Goal: Task Accomplishment & Management: Manage account settings

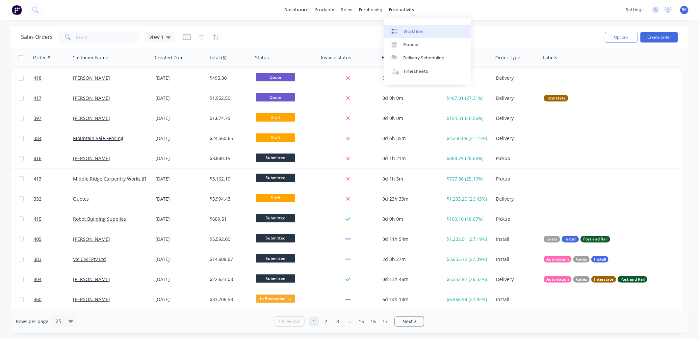
click at [410, 29] on div "Workflow" at bounding box center [413, 32] width 20 height 6
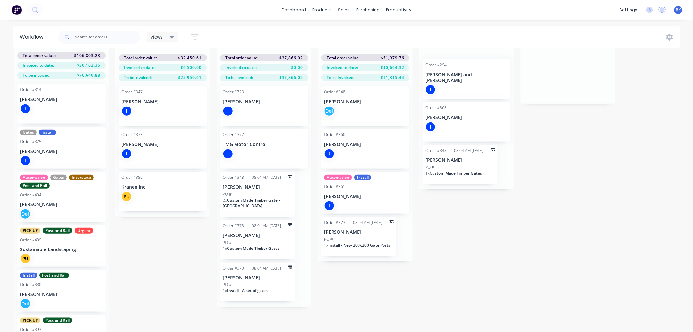
click at [238, 233] on p "[PERSON_NAME]" at bounding box center [258, 236] width 70 height 6
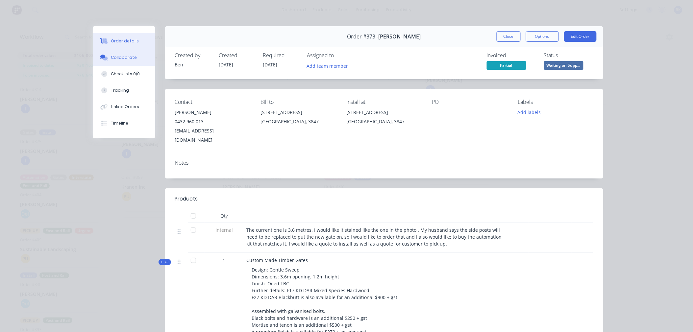
click at [136, 61] on button "Collaborate" at bounding box center [124, 57] width 63 height 16
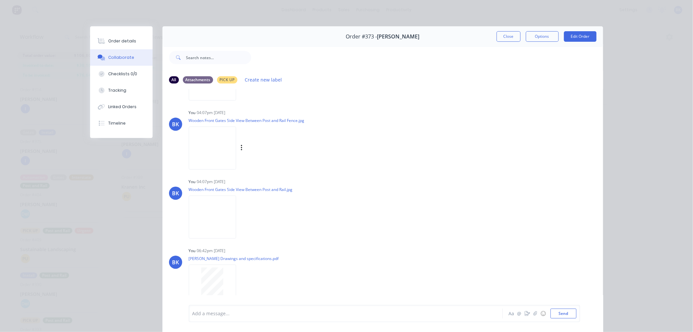
scroll to position [61, 0]
click at [498, 34] on button "Close" at bounding box center [509, 36] width 24 height 11
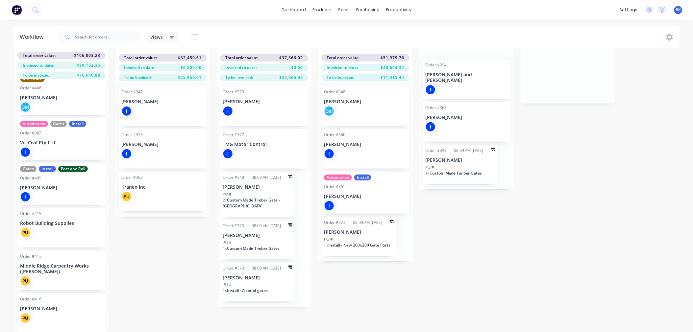
scroll to position [288, 0]
click at [59, 275] on div "PU" at bounding box center [61, 280] width 83 height 11
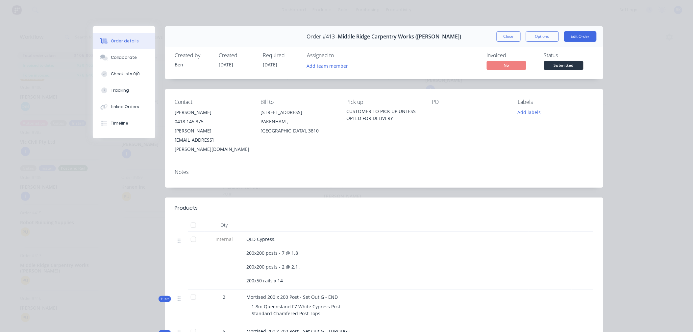
scroll to position [23, 0]
click at [539, 34] on button "Options" at bounding box center [542, 36] width 33 height 11
click at [535, 64] on div "Work Order" at bounding box center [524, 67] width 57 height 10
click at [532, 89] on div "Custom" at bounding box center [524, 93] width 57 height 10
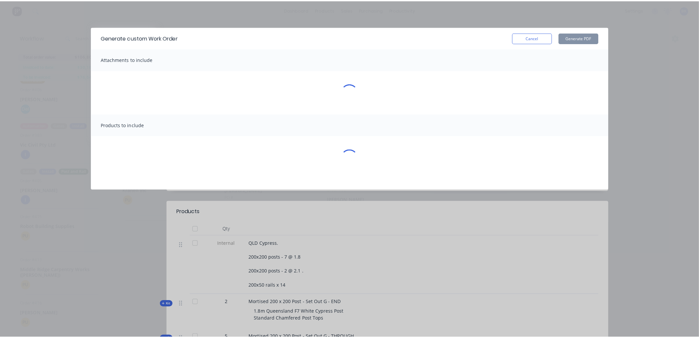
scroll to position [21, 0]
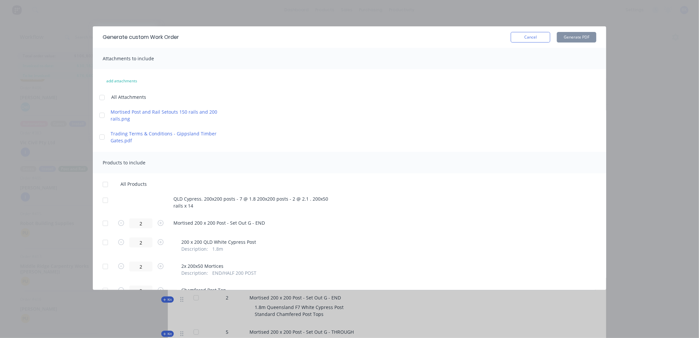
click at [104, 224] on div at bounding box center [105, 223] width 13 height 13
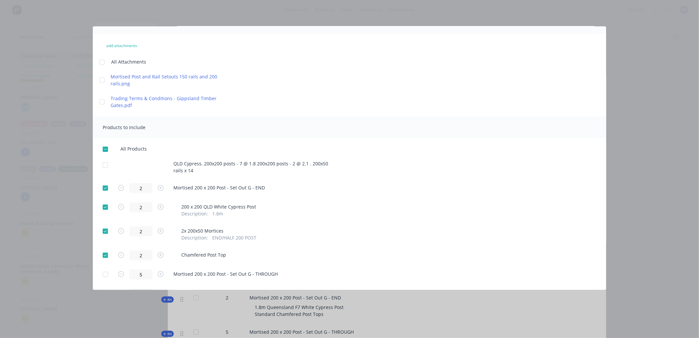
scroll to position [36, 0]
click at [106, 273] on div at bounding box center [105, 273] width 13 height 13
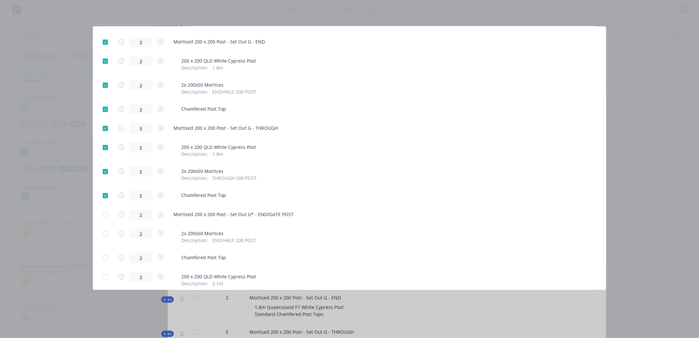
scroll to position [182, 0]
click at [108, 213] on div at bounding box center [105, 213] width 13 height 13
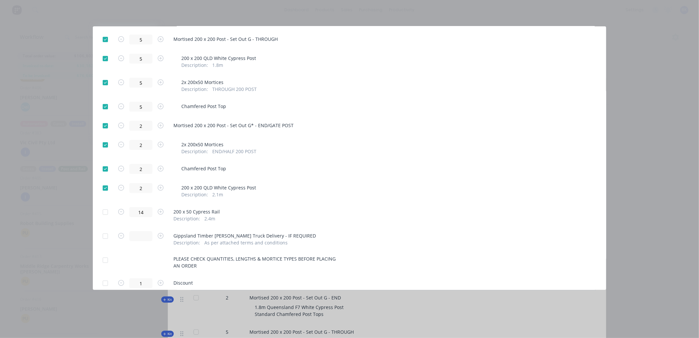
scroll to position [301, 0]
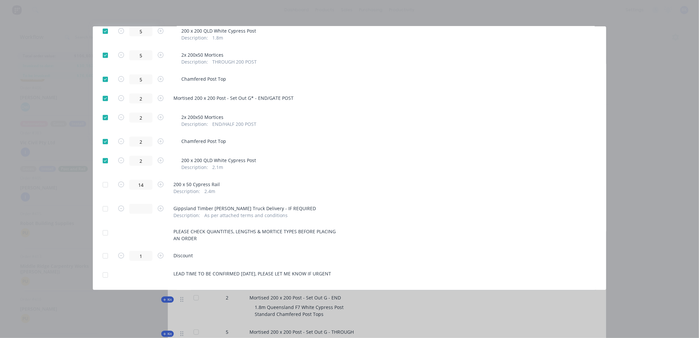
click at [106, 182] on div at bounding box center [105, 184] width 13 height 13
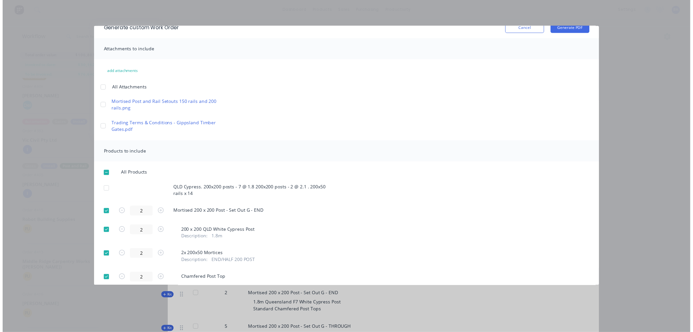
scroll to position [0, 0]
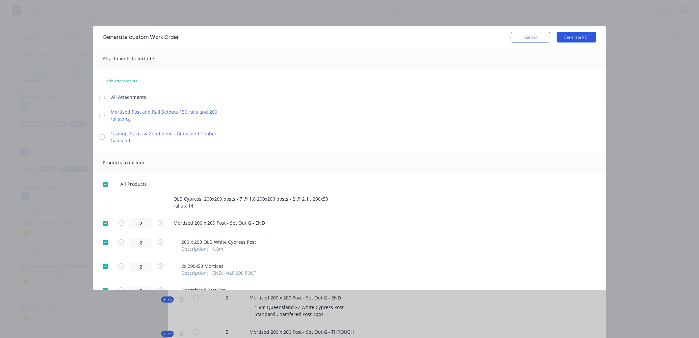
click at [573, 38] on button "Generate PDF" at bounding box center [576, 37] width 39 height 11
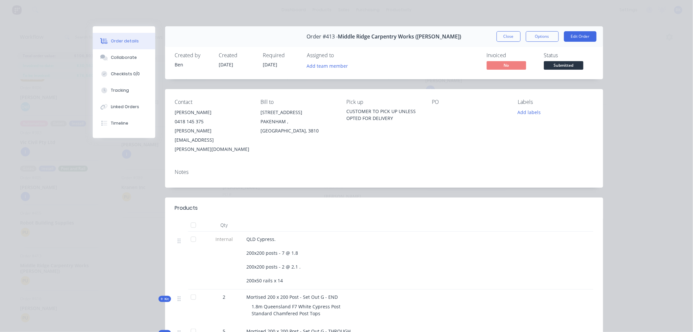
click at [497, 38] on button "Close" at bounding box center [509, 36] width 24 height 11
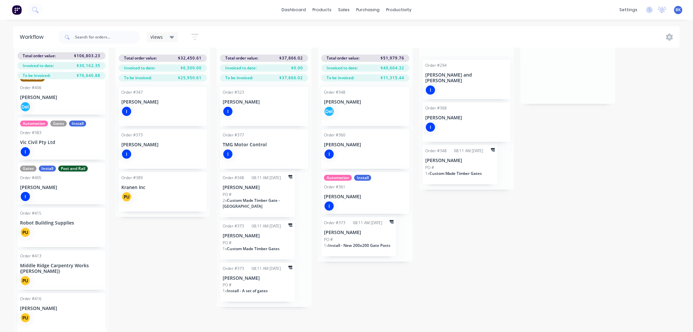
click at [70, 225] on p "Robot Building Supplies" at bounding box center [61, 223] width 83 height 6
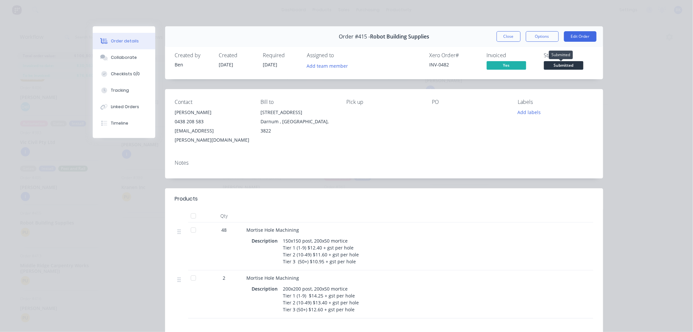
click at [558, 67] on span "Submitted" at bounding box center [563, 65] width 39 height 8
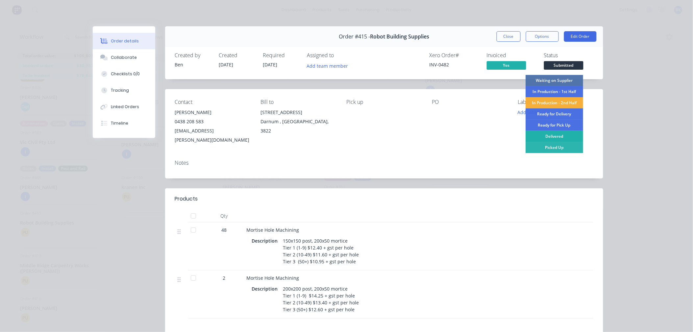
click at [552, 134] on div "Delivered" at bounding box center [555, 136] width 58 height 11
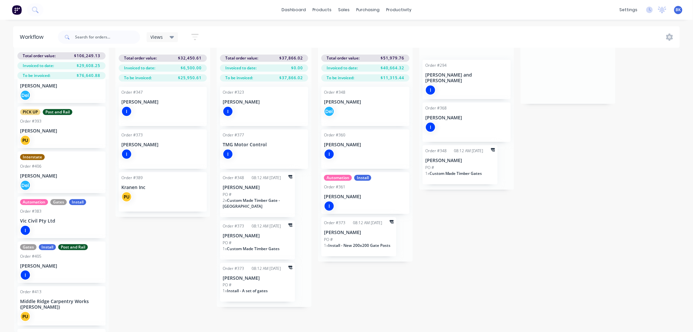
scroll to position [209, 0]
click at [140, 199] on div "PU" at bounding box center [162, 197] width 83 height 11
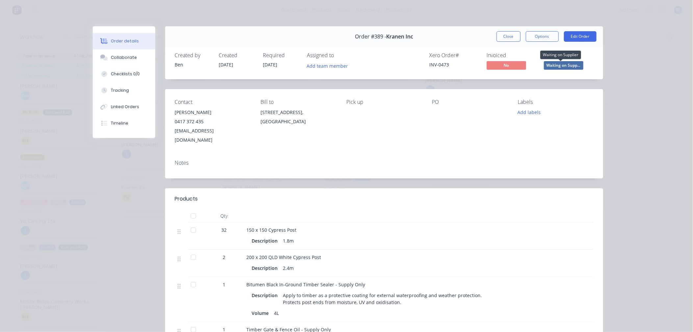
click at [553, 61] on div "Status Waiting on Supp..." at bounding box center [568, 61] width 49 height 19
click at [553, 64] on span "Waiting on Supp..." at bounding box center [563, 65] width 39 height 8
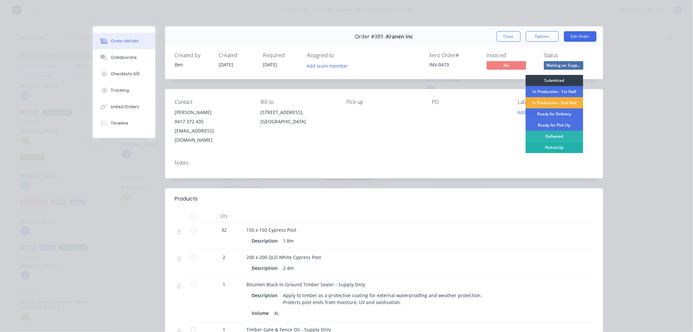
click at [560, 143] on div "Picked Up" at bounding box center [555, 147] width 58 height 11
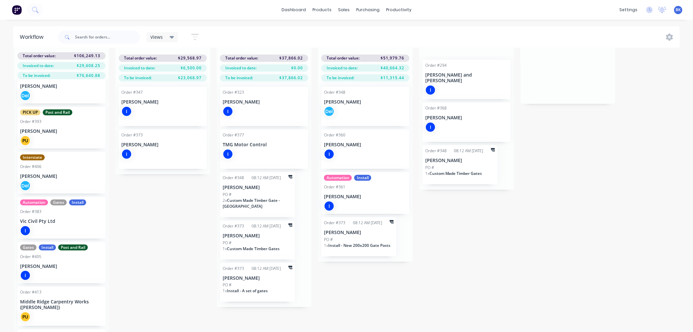
click at [290, 177] on icon at bounding box center [291, 177] width 4 height 4
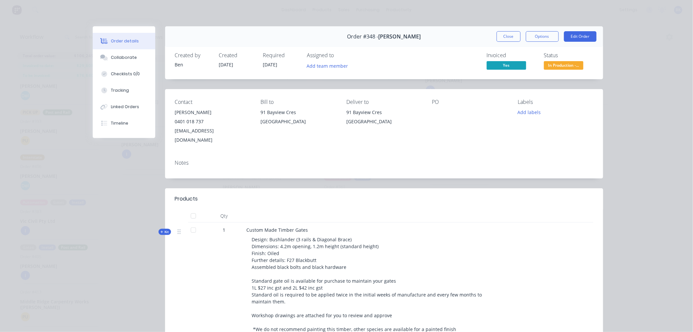
click at [499, 33] on button "Close" at bounding box center [509, 36] width 24 height 11
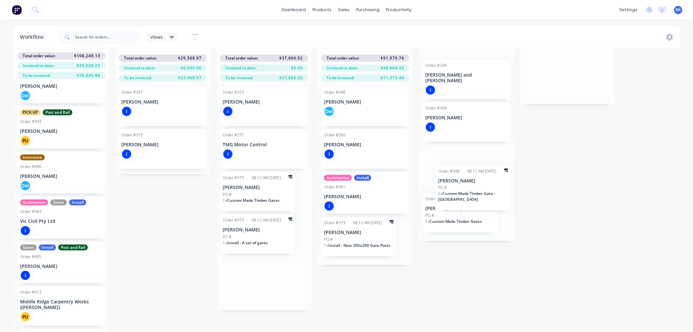
drag, startPoint x: 266, startPoint y: 187, endPoint x: 495, endPoint y: 178, distance: 229.5
click at [495, 178] on div "Submitted 11 Status colour #273444 hex #273444 Save Cancel Summaries Total orde…" at bounding box center [400, 183] width 811 height 297
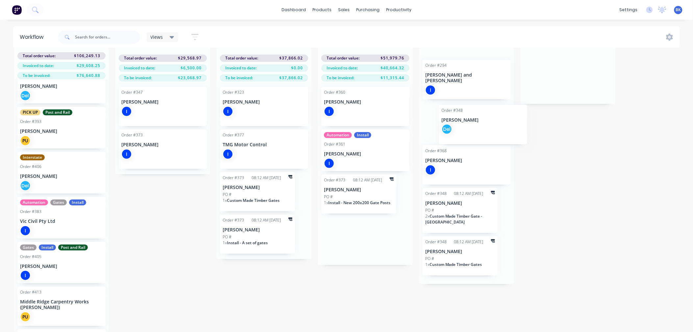
drag, startPoint x: 370, startPoint y: 109, endPoint x: 474, endPoint y: 122, distance: 104.1
click at [474, 122] on div "Submitted 11 Status colour #273444 hex #273444 Save Cancel Summaries Total orde…" at bounding box center [400, 183] width 811 height 297
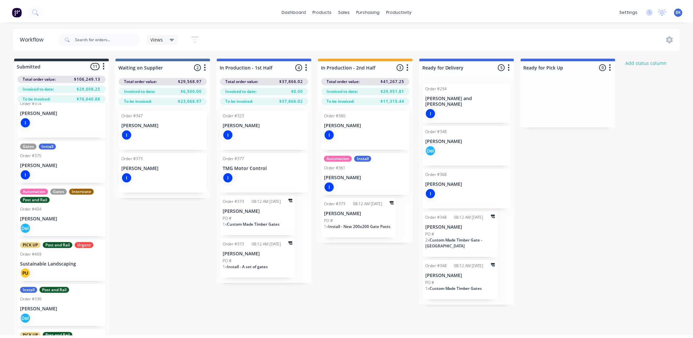
scroll to position [0, 0]
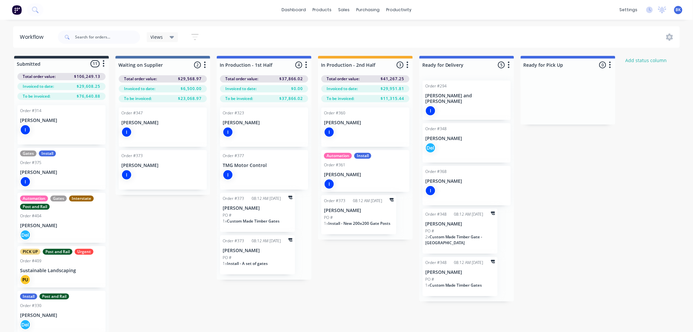
click at [152, 166] on p "[PERSON_NAME]" at bounding box center [162, 166] width 83 height 6
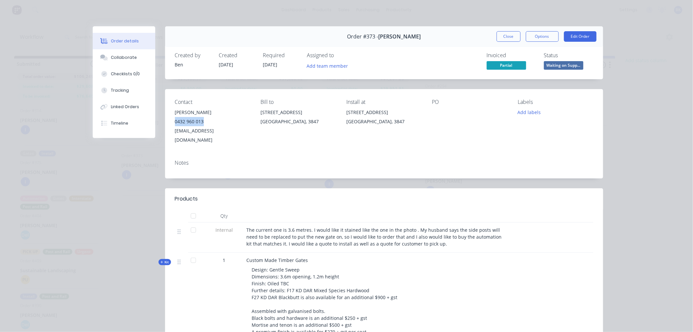
drag, startPoint x: 202, startPoint y: 122, endPoint x: 170, endPoint y: 123, distance: 31.6
click at [170, 123] on div "Contact [PERSON_NAME] [PHONE_NUMBER] [EMAIL_ADDRESS][DOMAIN_NAME] Bill to [STRE…" at bounding box center [384, 121] width 438 height 65
click at [502, 33] on button "Close" at bounding box center [509, 36] width 24 height 11
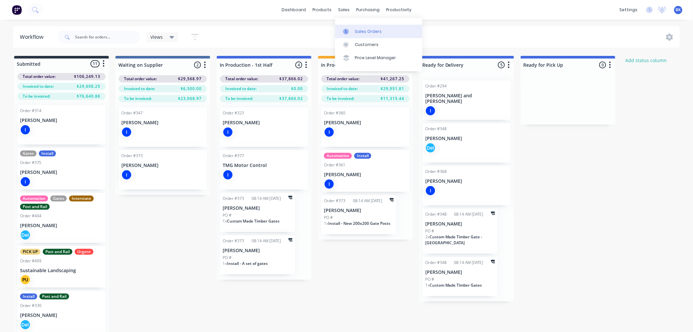
click at [367, 28] on link "Sales Orders" at bounding box center [378, 31] width 87 height 13
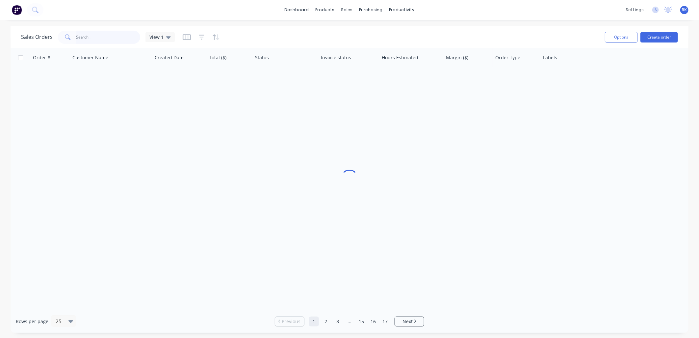
click at [104, 41] on input "text" at bounding box center [108, 37] width 64 height 13
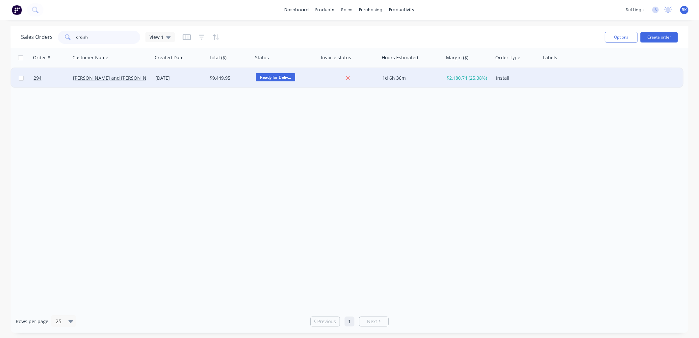
type input "ordish"
click at [140, 83] on div "[PERSON_NAME] and [PERSON_NAME]" at bounding box center [111, 78] width 82 height 20
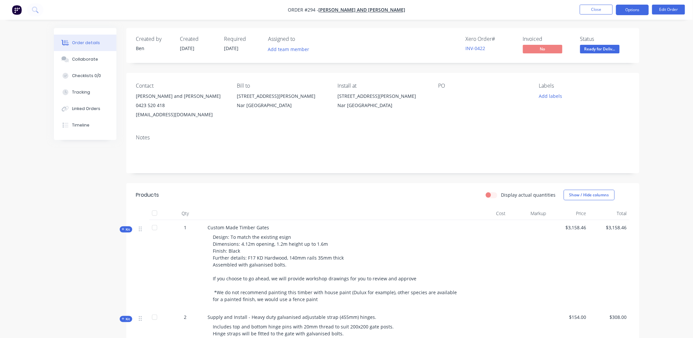
click at [639, 11] on button "Options" at bounding box center [632, 10] width 33 height 11
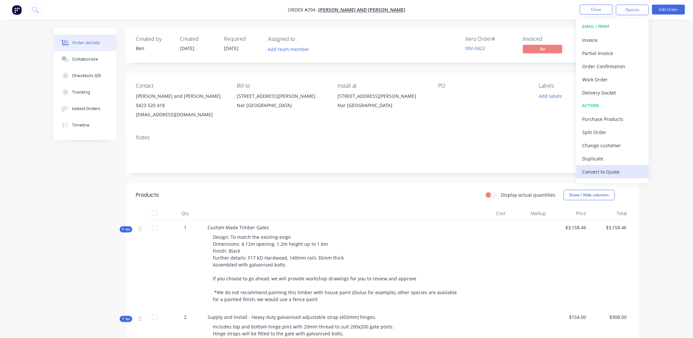
click at [614, 173] on div "Convert to Quote" at bounding box center [613, 172] width 61 height 10
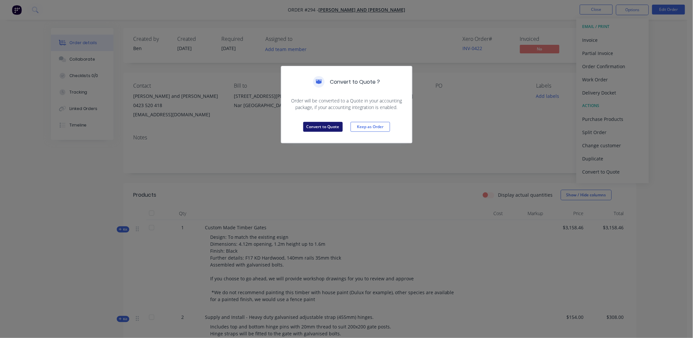
click at [336, 127] on button "Convert to Quote" at bounding box center [322, 127] width 39 height 10
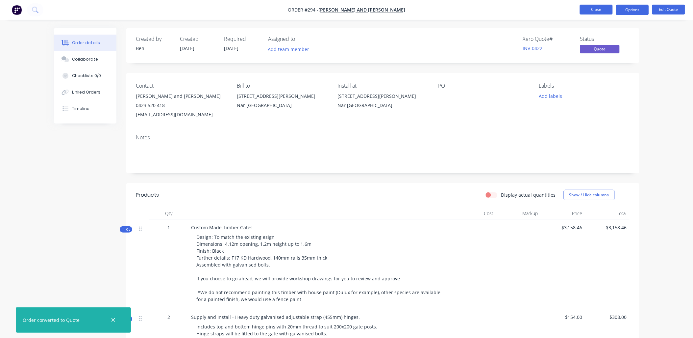
drag, startPoint x: 604, startPoint y: 3, endPoint x: 604, endPoint y: 8, distance: 4.6
click at [605, 3] on nav "Order #294 - [PERSON_NAME] and [PERSON_NAME] Close Options Edit Quote" at bounding box center [346, 10] width 693 height 20
click at [604, 8] on button "Close" at bounding box center [596, 10] width 33 height 10
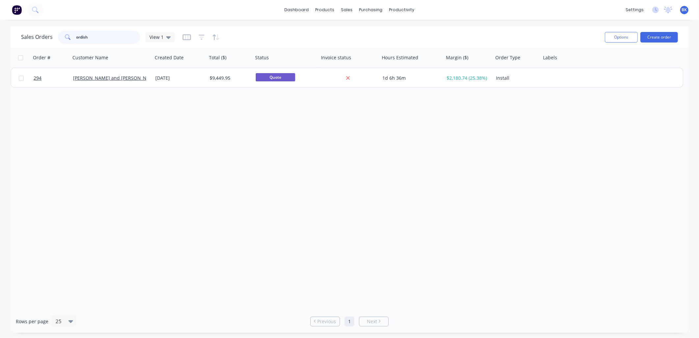
click at [119, 38] on input "ordish" at bounding box center [108, 37] width 64 height 13
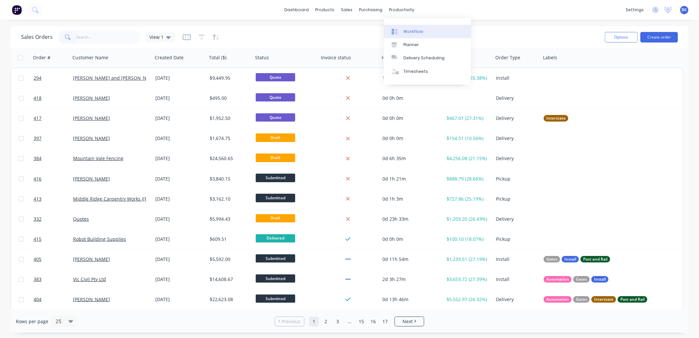
click at [406, 29] on div "Workflow" at bounding box center [413, 32] width 20 height 6
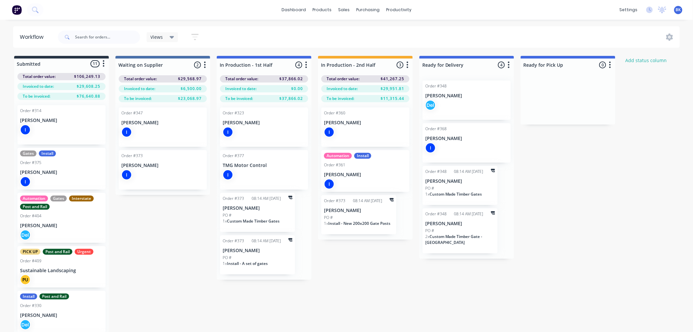
click at [469, 111] on div "Order #348 [PERSON_NAME] Del" at bounding box center [467, 100] width 88 height 39
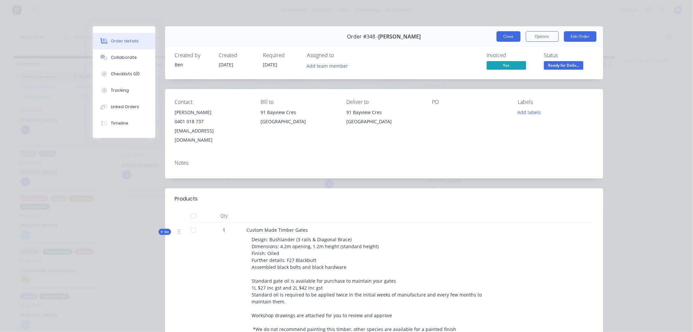
click at [508, 35] on button "Close" at bounding box center [509, 36] width 24 height 11
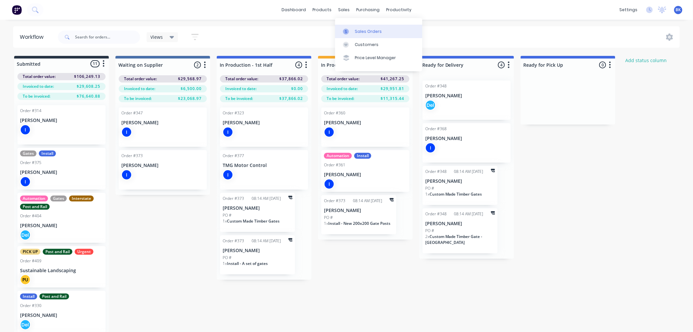
click at [355, 31] on div "Sales Orders" at bounding box center [368, 32] width 27 height 6
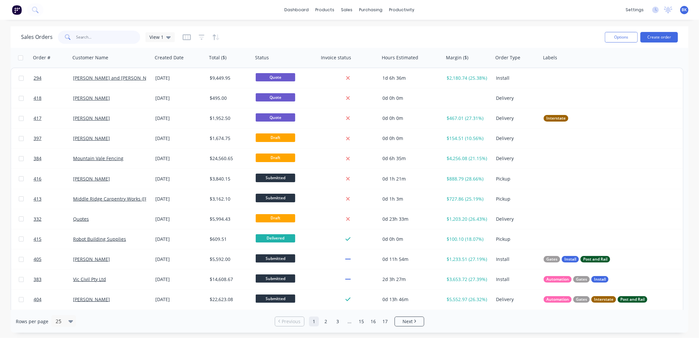
click at [99, 34] on input "text" at bounding box center [108, 37] width 64 height 13
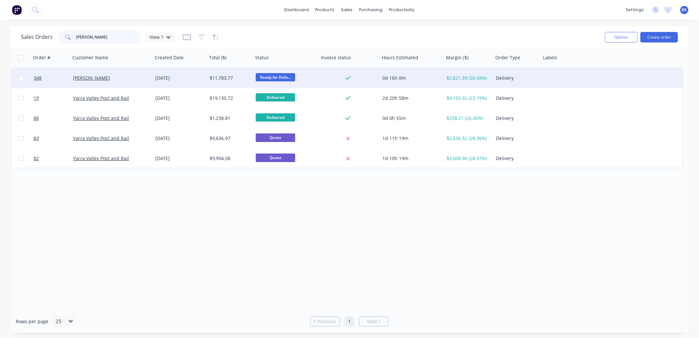
type input "[PERSON_NAME]"
click at [126, 77] on div "[PERSON_NAME]" at bounding box center [109, 78] width 73 height 7
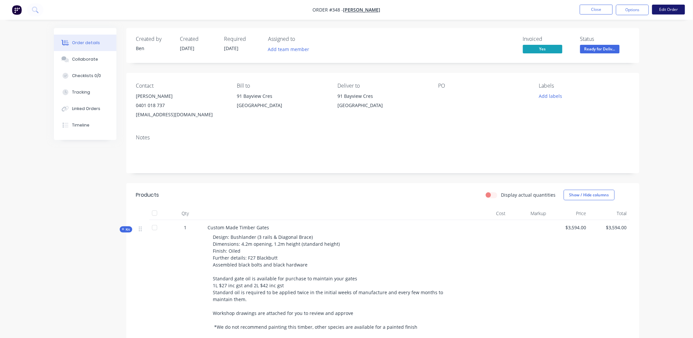
click at [667, 13] on button "Edit Order" at bounding box center [668, 10] width 33 height 10
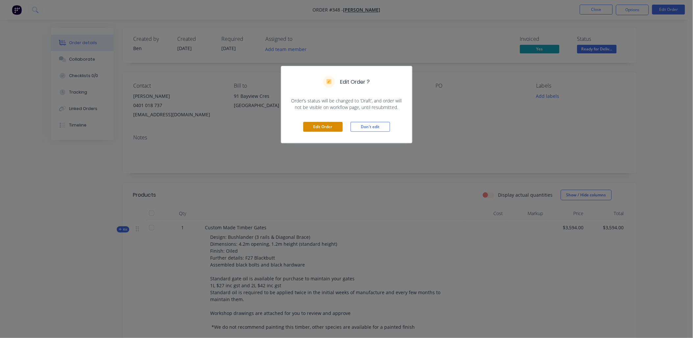
click at [317, 126] on button "Edit Order" at bounding box center [322, 127] width 39 height 10
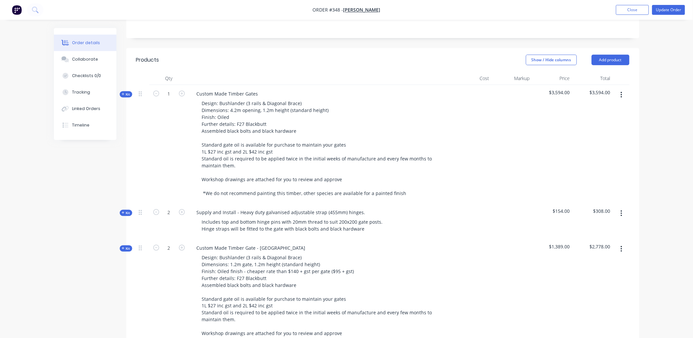
scroll to position [146, 0]
click at [128, 91] on span "Kit" at bounding box center [126, 93] width 9 height 5
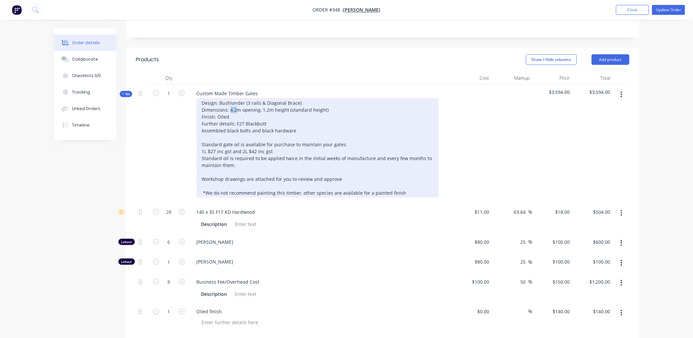
drag, startPoint x: 236, startPoint y: 100, endPoint x: 231, endPoint y: 100, distance: 5.0
click at [231, 100] on div "Design: Bushlander (3 rails & Diagonal Brace) Dimensions: 4.2m opening, 1.2m he…" at bounding box center [318, 147] width 242 height 99
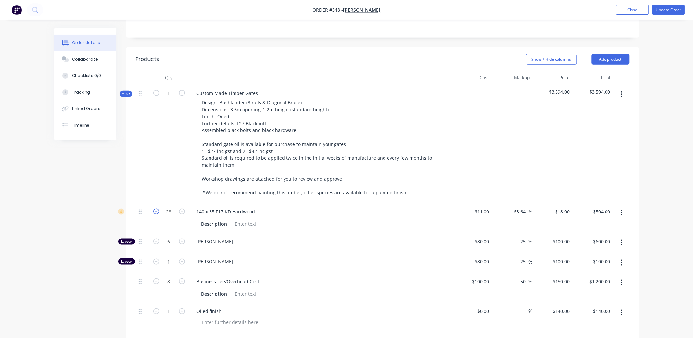
click at [154, 208] on icon "button" at bounding box center [156, 211] width 6 height 6
type input "27"
type input "$486.00"
click at [154, 208] on icon "button" at bounding box center [156, 211] width 6 height 6
type input "26"
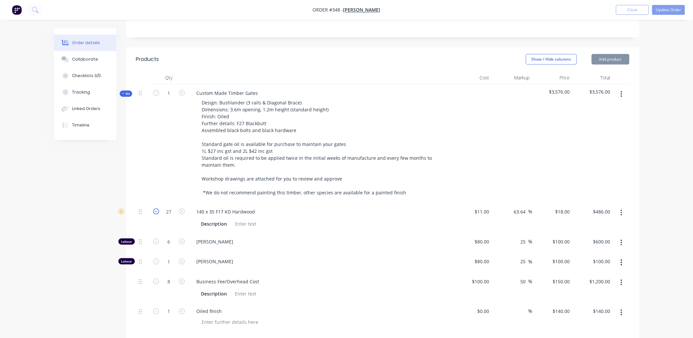
type input "$468.00"
click at [155, 278] on icon "button" at bounding box center [156, 281] width 6 height 6
type input "7"
type input "$1,050.00"
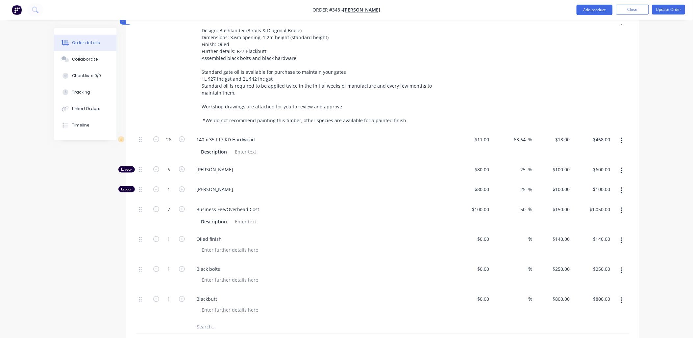
scroll to position [218, 0]
click at [568, 294] on input "800" at bounding box center [562, 299] width 20 height 10
type input "$750.00"
click at [575, 305] on div "$750.00 $800.00" at bounding box center [593, 305] width 40 height 30
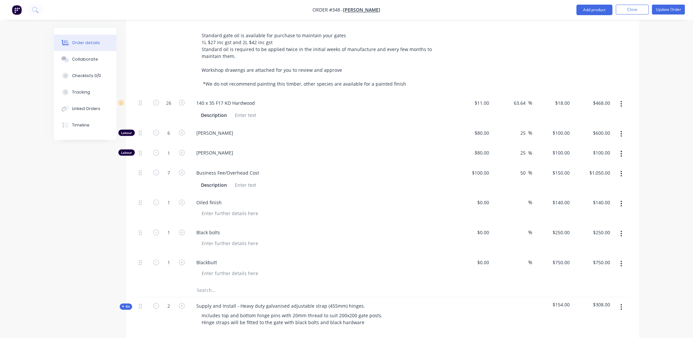
scroll to position [255, 0]
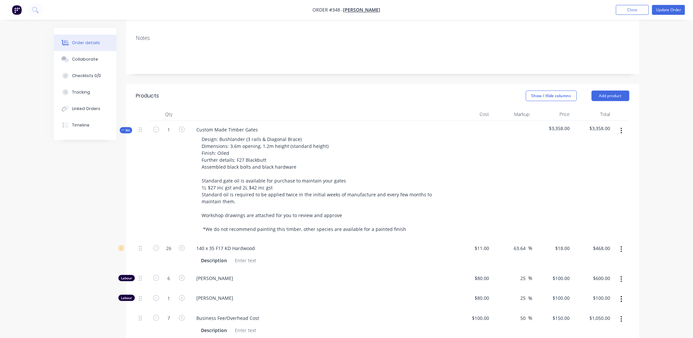
click at [125, 128] on span "Kit" at bounding box center [126, 130] width 9 height 5
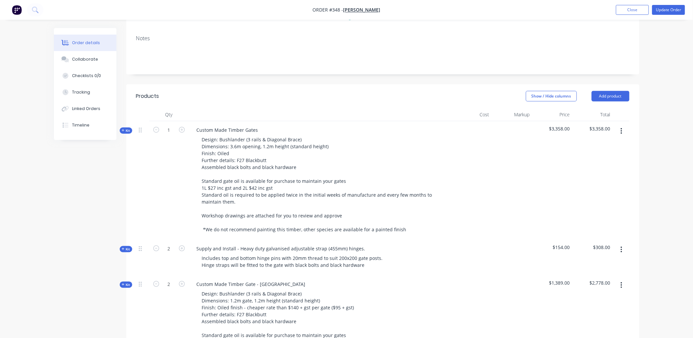
click at [123, 129] on icon at bounding box center [123, 130] width 3 height 3
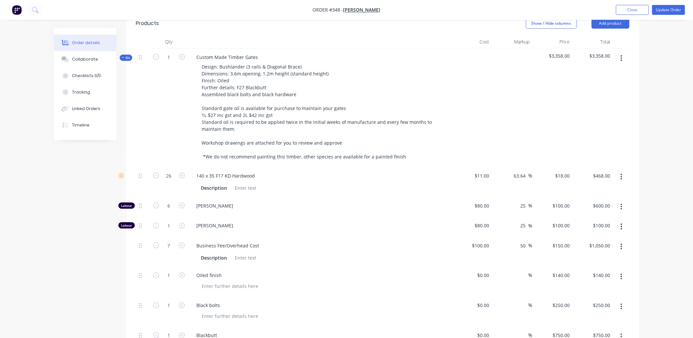
scroll to position [182, 0]
click at [156, 242] on icon "button" at bounding box center [156, 245] width 6 height 6
type input "6"
type input "$900.00"
click at [665, 9] on button "Update Order" at bounding box center [668, 10] width 33 height 10
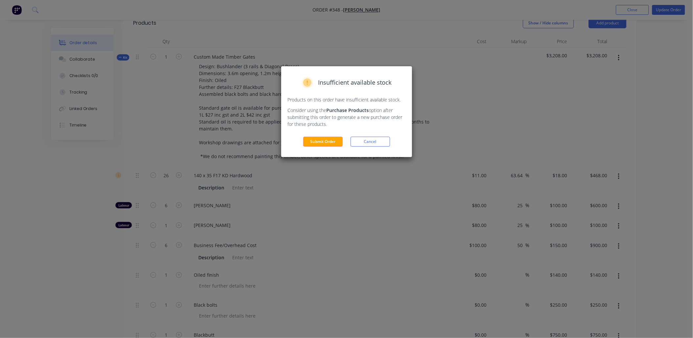
click at [331, 144] on button "Submit Order" at bounding box center [322, 142] width 39 height 10
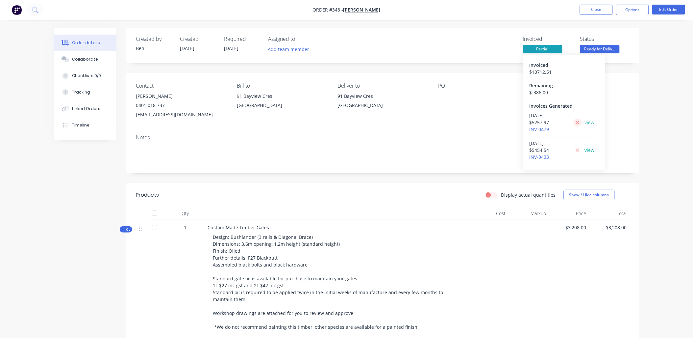
click at [577, 123] on icon at bounding box center [578, 122] width 4 height 4
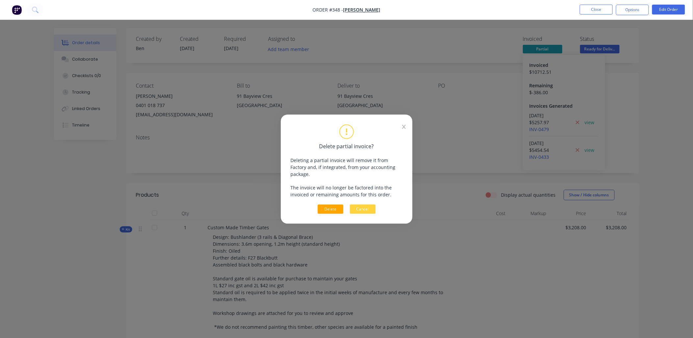
click at [334, 207] on button "Delete" at bounding box center [331, 208] width 26 height 9
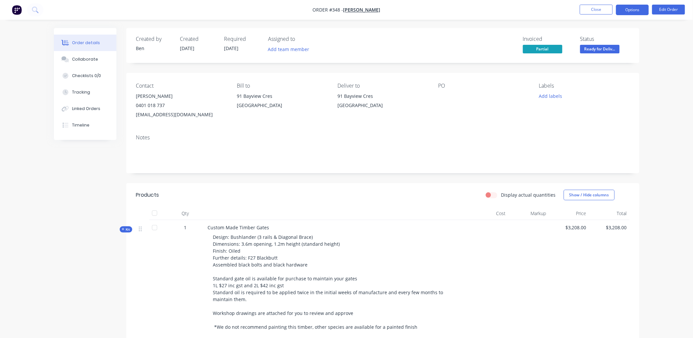
click at [642, 9] on button "Options" at bounding box center [632, 10] width 33 height 11
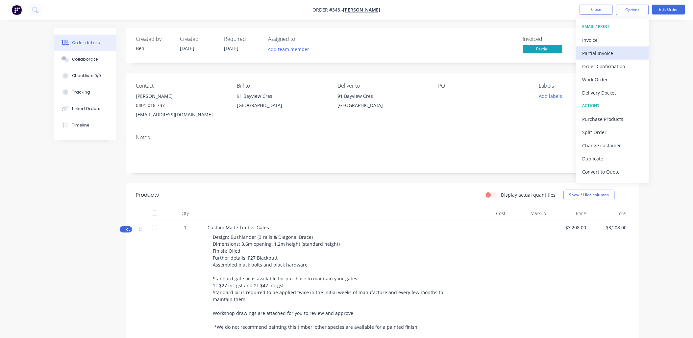
click at [615, 55] on div "Partial Invoice" at bounding box center [613, 53] width 61 height 10
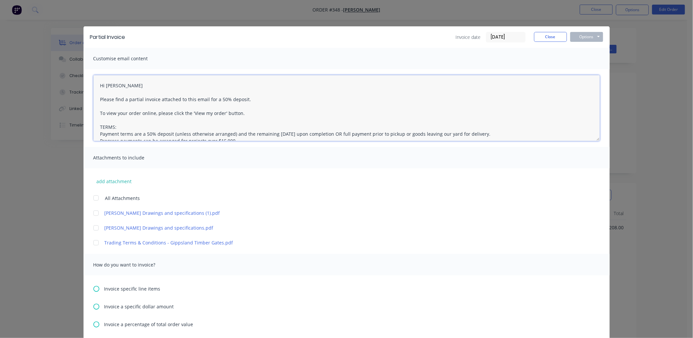
click at [116, 85] on textarea "Hi [PERSON_NAME] Please find a partial invoice attached to this email for a 50%…" at bounding box center [346, 108] width 507 height 66
click at [130, 98] on textarea "Hi [PERSON_NAME], Please find a partial invoice attached to this email for a 50…" at bounding box center [346, 108] width 507 height 66
click at [131, 101] on textarea "Hi [PERSON_NAME], Please find a partial invoice attached to this email for a 50…" at bounding box center [346, 108] width 507 height 66
click at [131, 100] on textarea "Hi [PERSON_NAME], Please find a partial invoice attached to this email for a 50…" at bounding box center [346, 108] width 507 height 66
drag, startPoint x: 219, startPoint y: 98, endPoint x: 265, endPoint y: 86, distance: 46.6
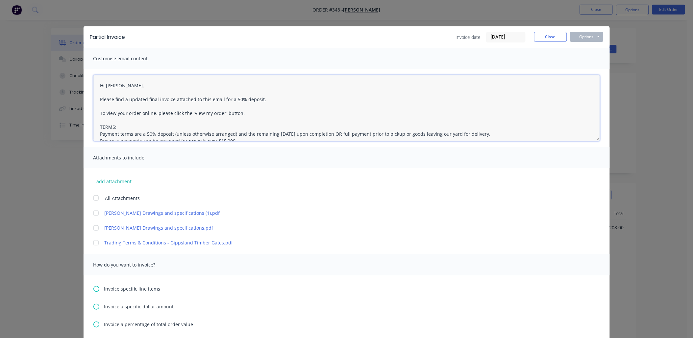
click at [255, 96] on textarea "Hi [PERSON_NAME], Please find a updated final invoice attached to this email fo…" at bounding box center [346, 108] width 507 height 66
click at [92, 200] on div at bounding box center [95, 197] width 13 height 13
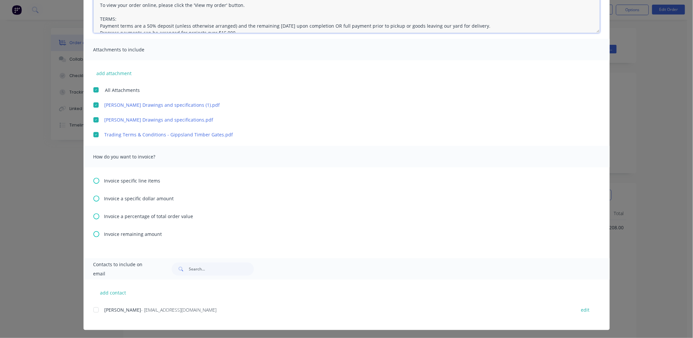
scroll to position [109, 0]
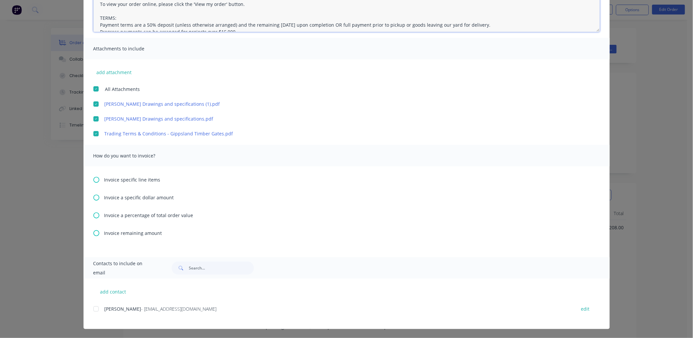
click at [94, 309] on div at bounding box center [95, 308] width 13 height 13
type textarea "Hi [PERSON_NAME], Please find a updated final invoice attached to this email. T…"
click at [93, 235] on icon at bounding box center [96, 233] width 6 height 6
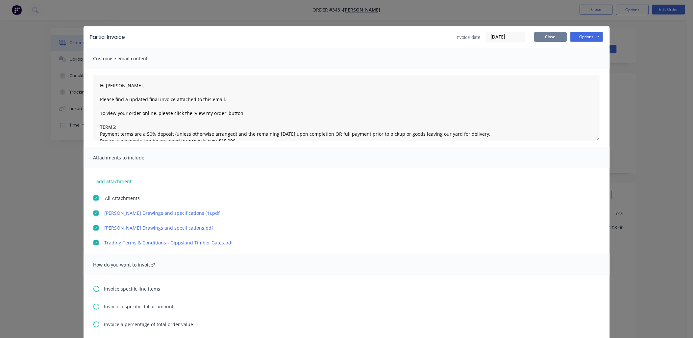
click at [563, 38] on button "Close" at bounding box center [550, 37] width 33 height 10
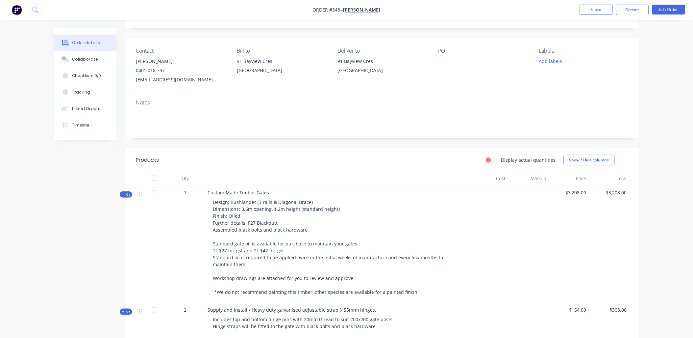
scroll to position [35, 0]
click at [662, 12] on button "Edit Order" at bounding box center [668, 10] width 33 height 10
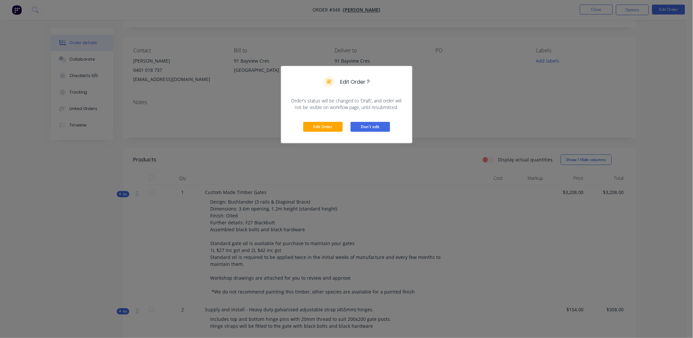
click at [382, 131] on button "Don't edit" at bounding box center [370, 127] width 39 height 10
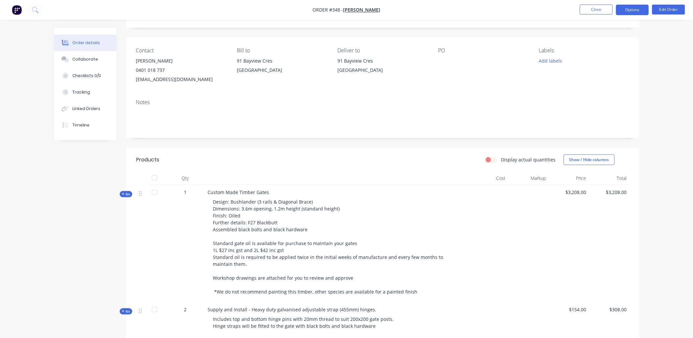
click at [624, 10] on button "Options" at bounding box center [632, 10] width 33 height 11
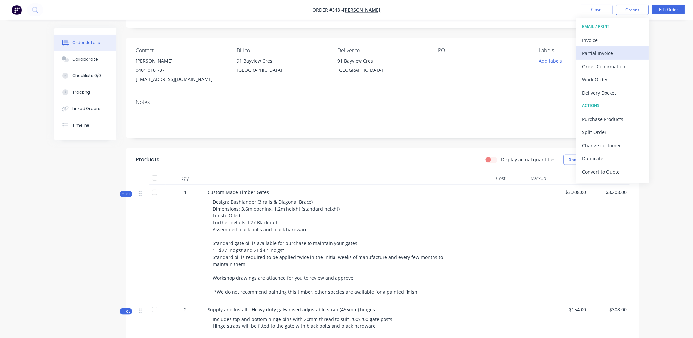
click at [596, 50] on div "Partial Invoice" at bounding box center [613, 53] width 61 height 10
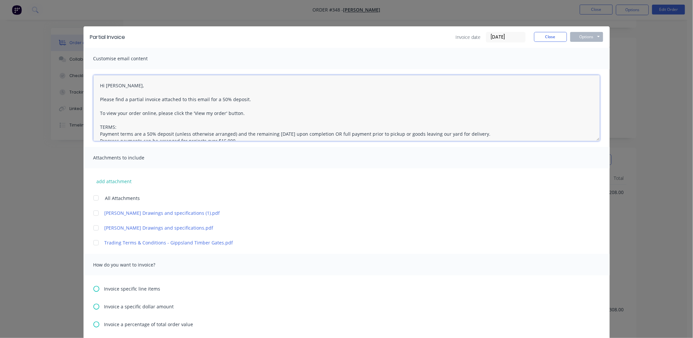
click at [127, 98] on textarea "Hi [PERSON_NAME], Please find a partial invoice attached to this email for a 50…" at bounding box center [346, 108] width 507 height 66
click at [128, 98] on textarea "Hi [PERSON_NAME], Please find a partial invoice attached to this email for a 50…" at bounding box center [346, 108] width 507 height 66
drag, startPoint x: 220, startPoint y: 96, endPoint x: 259, endPoint y: 97, distance: 38.5
click at [260, 96] on textarea "Hi [PERSON_NAME], Please find an updated final invoice attached to this email f…" at bounding box center [346, 108] width 507 height 66
click at [94, 198] on div at bounding box center [95, 197] width 13 height 13
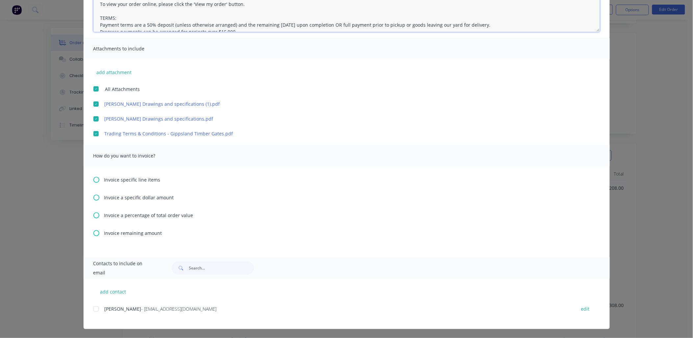
scroll to position [40, 0]
type textarea "Hi [PERSON_NAME], Please find an updated final invoice attached to this email. …"
click at [95, 230] on icon at bounding box center [96, 233] width 6 height 6
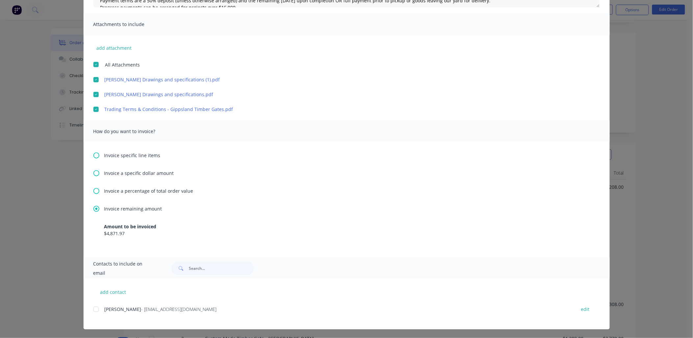
scroll to position [41, 0]
click at [93, 309] on div at bounding box center [95, 308] width 13 height 13
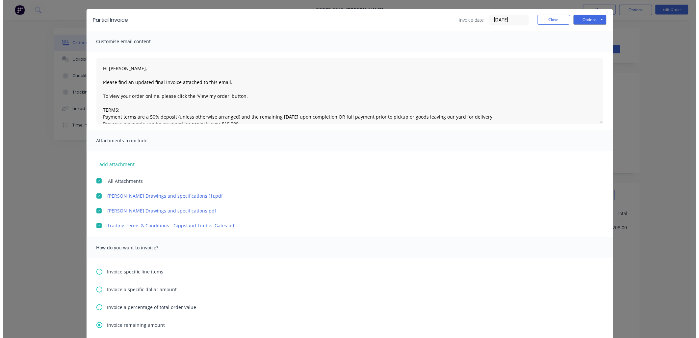
scroll to position [0, 0]
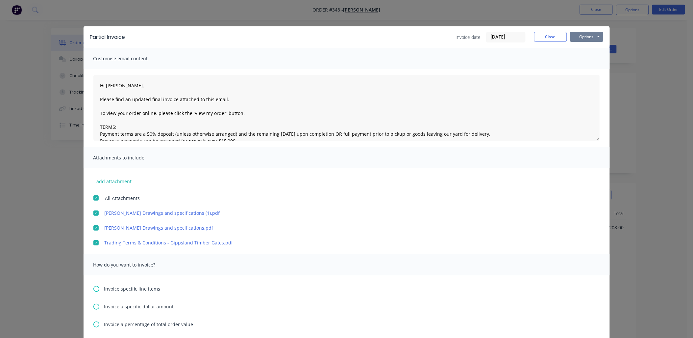
drag, startPoint x: 590, startPoint y: 35, endPoint x: 589, endPoint y: 41, distance: 6.0
click at [590, 36] on button "Options" at bounding box center [587, 37] width 33 height 10
click at [581, 68] on button "Email" at bounding box center [592, 70] width 42 height 11
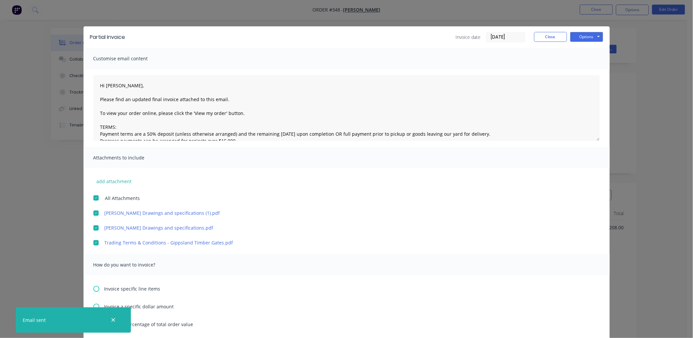
click at [549, 43] on div "Partial Invoice Invoice date [DATE] Close Options Preview Print Email" at bounding box center [347, 36] width 526 height 21
click at [550, 38] on button "Close" at bounding box center [550, 37] width 33 height 10
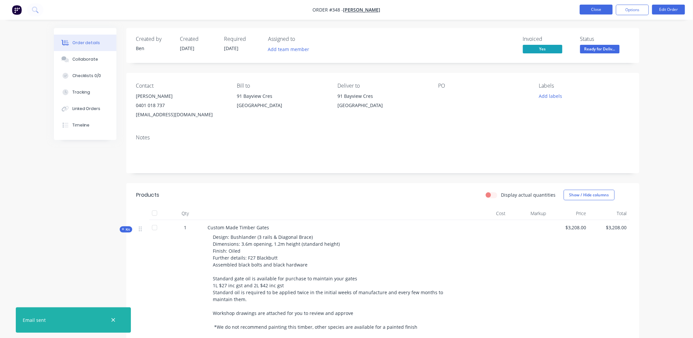
click at [594, 11] on button "Close" at bounding box center [596, 10] width 33 height 10
